Goal: Task Accomplishment & Management: Manage account settings

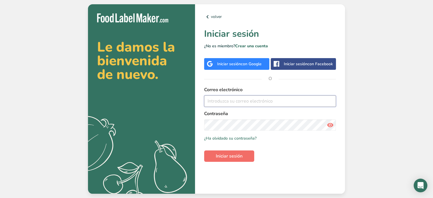
type input "[EMAIL_ADDRESS][DOMAIN_NAME]"
click at [232, 154] on span "Iniciar sesión" at bounding box center [229, 156] width 27 height 7
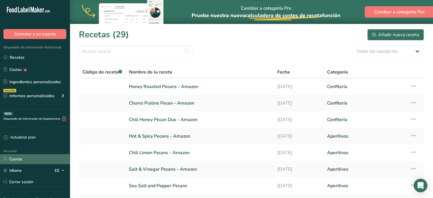
click at [21, 157] on link "Cuenta" at bounding box center [35, 159] width 70 height 10
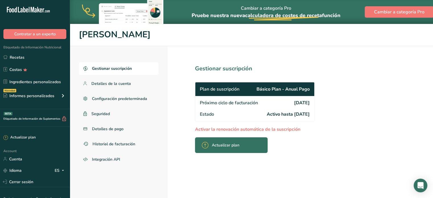
drag, startPoint x: 266, startPoint y: 116, endPoint x: 325, endPoint y: 116, distance: 59.3
click at [325, 116] on section "Gestionar suscripción Plan de suscripción Básico Plan - Anual Pago Próximo cicl…" at bounding box center [268, 134] width 200 height 176
click at [348, 115] on section "Gestionar suscripción Plan de suscripción Básico Plan - Anual Pago Próximo cicl…" at bounding box center [268, 134] width 200 height 176
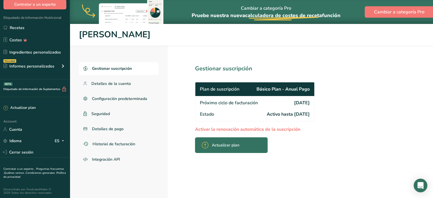
click at [380, 123] on div "Gestionar suscripción Detalles de la cuenta Configuración predeterminada Seguri…" at bounding box center [252, 134] width 364 height 176
